Goal: Task Accomplishment & Management: Use online tool/utility

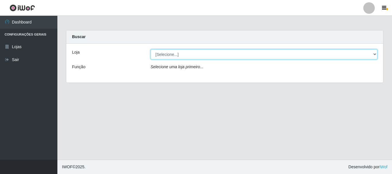
click at [374, 53] on select "[Selecione...] [GEOGRAPHIC_DATA] [GEOGRAPHIC_DATA]" at bounding box center [264, 54] width 227 height 10
select select "64"
click at [151, 49] on select "[Selecione...] [GEOGRAPHIC_DATA] [GEOGRAPHIC_DATA]" at bounding box center [264, 54] width 227 height 10
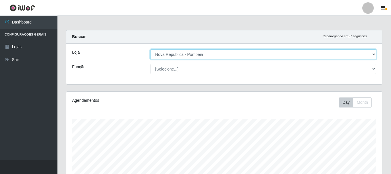
scroll to position [119, 316]
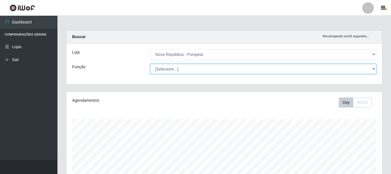
click at [373, 67] on select "[Selecione...] Balconista Operador de Caixa Recepcionista Repositor" at bounding box center [263, 69] width 226 height 10
select select "22"
click at [150, 64] on select "[Selecione...] Balconista Operador de Caixa Recepcionista Repositor" at bounding box center [263, 69] width 226 height 10
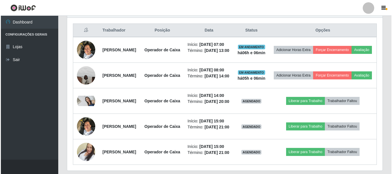
scroll to position [230, 0]
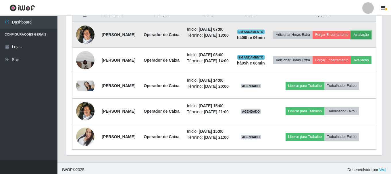
click at [351, 39] on button "Avaliação" at bounding box center [361, 35] width 20 height 8
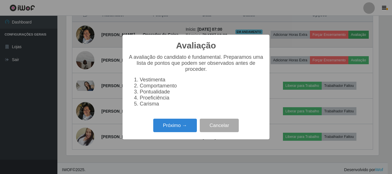
scroll to position [119, 313]
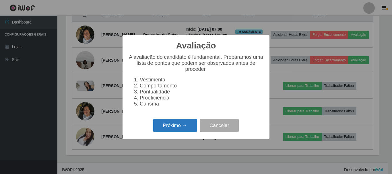
click at [188, 132] on button "Próximo →" at bounding box center [175, 125] width 44 height 13
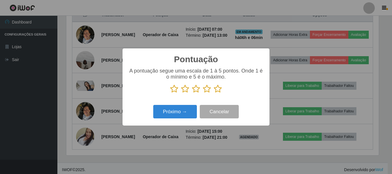
scroll to position [287114, 286920]
click at [218, 90] on icon at bounding box center [218, 89] width 8 height 9
click at [214, 93] on input "radio" at bounding box center [214, 93] width 0 height 0
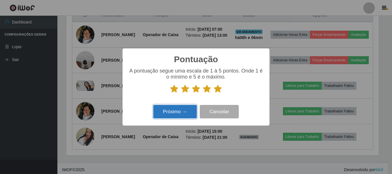
click at [182, 113] on button "Próximo →" at bounding box center [175, 111] width 44 height 13
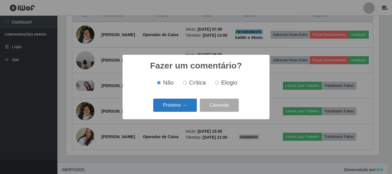
click at [186, 109] on button "Próximo →" at bounding box center [175, 105] width 44 height 13
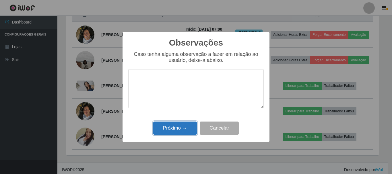
click at [176, 131] on button "Próximo →" at bounding box center [175, 128] width 44 height 13
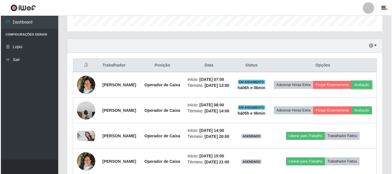
scroll to position [169, 0]
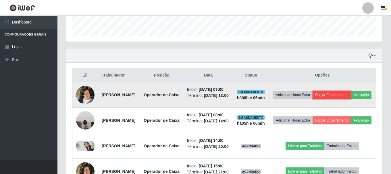
click at [346, 96] on button "Forçar Encerramento" at bounding box center [332, 95] width 38 height 8
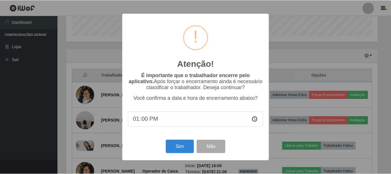
scroll to position [119, 313]
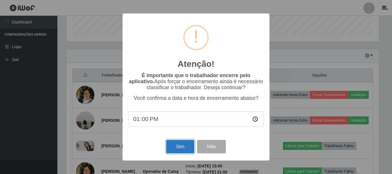
click at [178, 152] on button "Sim" at bounding box center [180, 146] width 28 height 13
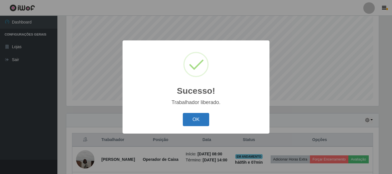
click at [196, 121] on button "OK" at bounding box center [196, 119] width 27 height 13
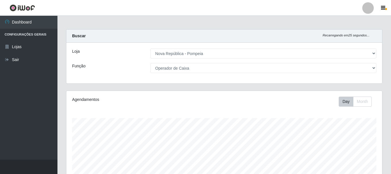
scroll to position [0, 0]
